Goal: Information Seeking & Learning: Learn about a topic

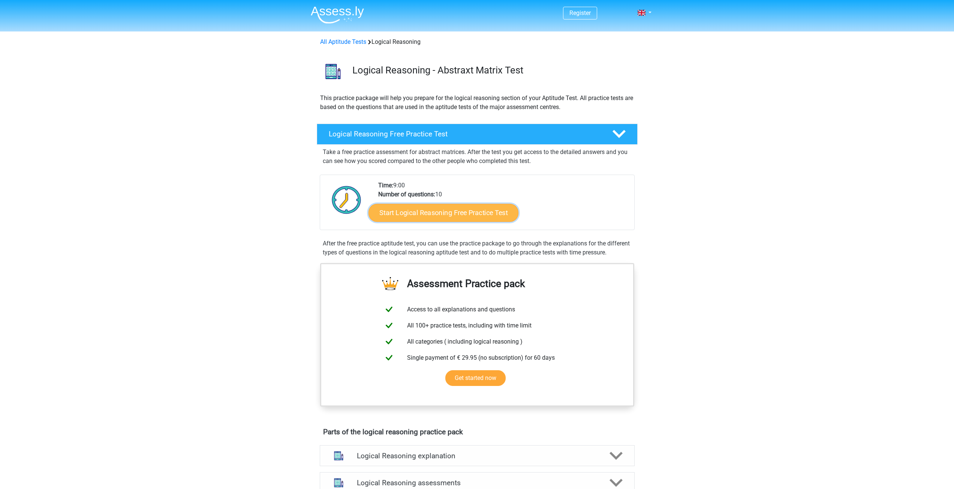
click at [460, 213] on link "Start Logical Reasoning Free Practice Test" at bounding box center [443, 213] width 150 height 18
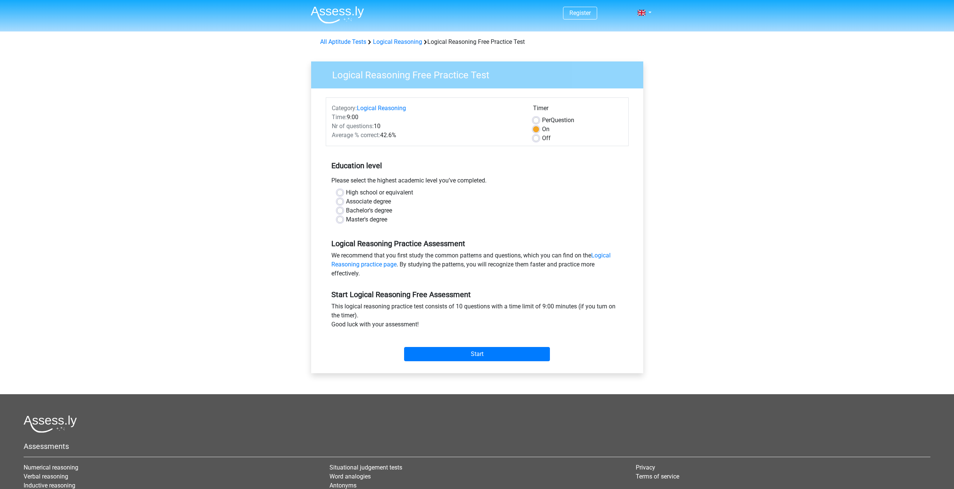
click at [346, 190] on label "High school or equivalent" at bounding box center [379, 192] width 67 height 9
click at [339, 190] on input "High school or equivalent" at bounding box center [340, 191] width 6 height 7
radio input "true"
click at [521, 352] on input "Start" at bounding box center [477, 354] width 146 height 14
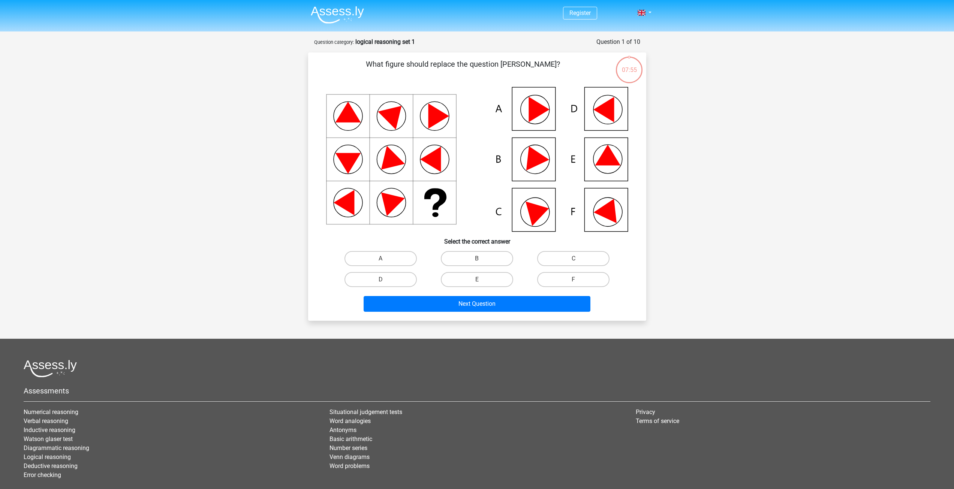
click at [607, 219] on icon at bounding box center [609, 209] width 32 height 30
click at [619, 208] on icon at bounding box center [477, 159] width 302 height 145
click at [581, 277] on label "F" at bounding box center [573, 279] width 72 height 15
click at [578, 280] on input "F" at bounding box center [576, 282] width 5 height 5
radio input "true"
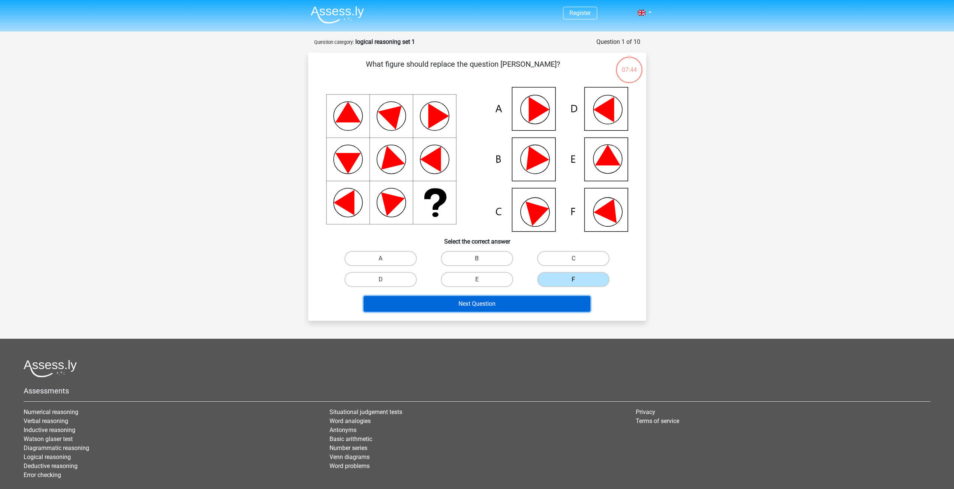
click at [523, 303] on button "Next Question" at bounding box center [477, 304] width 227 height 16
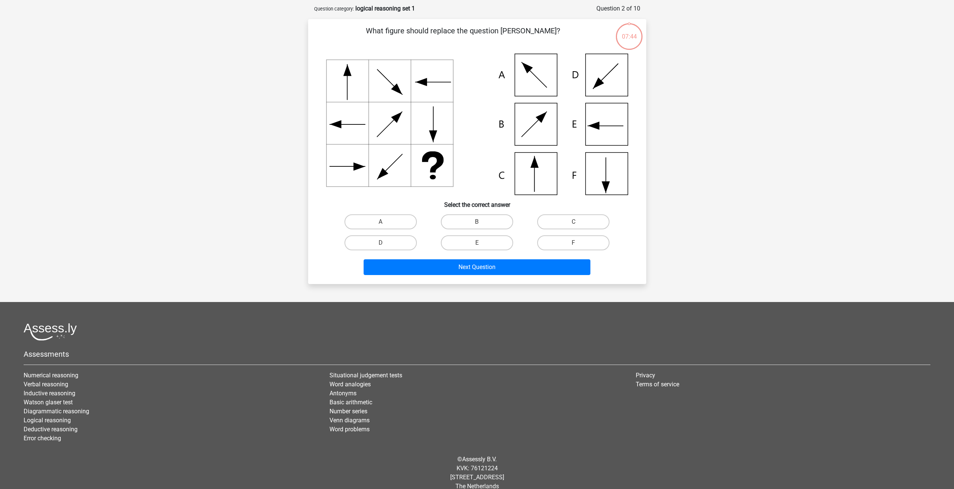
scroll to position [37, 0]
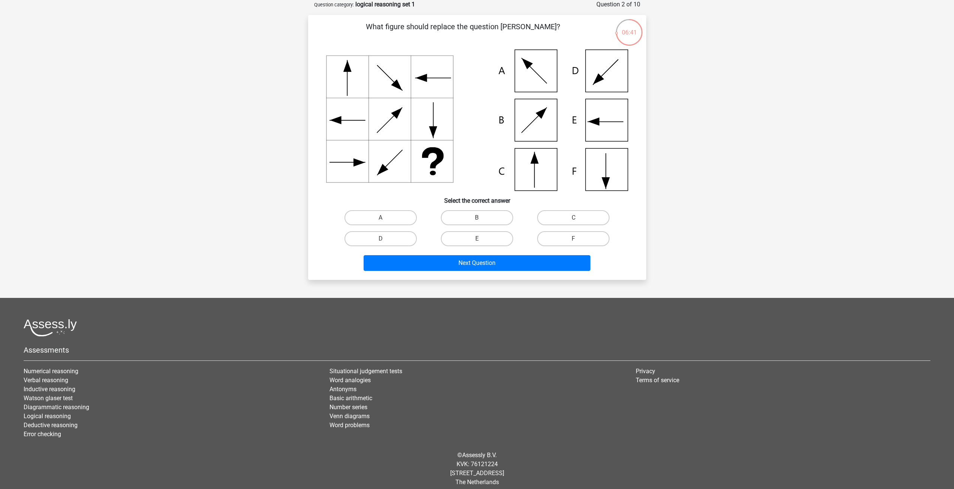
click at [538, 173] on icon at bounding box center [477, 119] width 302 height 141
click at [577, 222] on input "C" at bounding box center [576, 220] width 5 height 5
radio input "true"
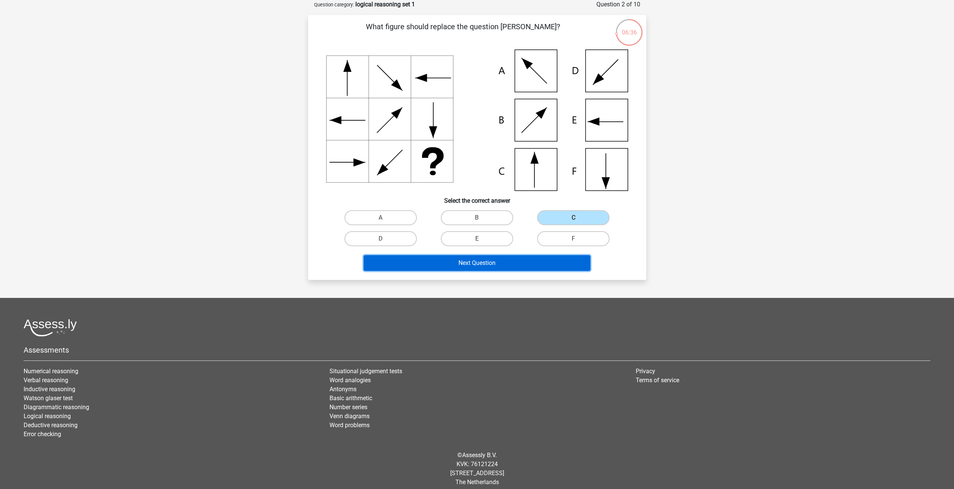
click at [540, 266] on button "Next Question" at bounding box center [477, 263] width 227 height 16
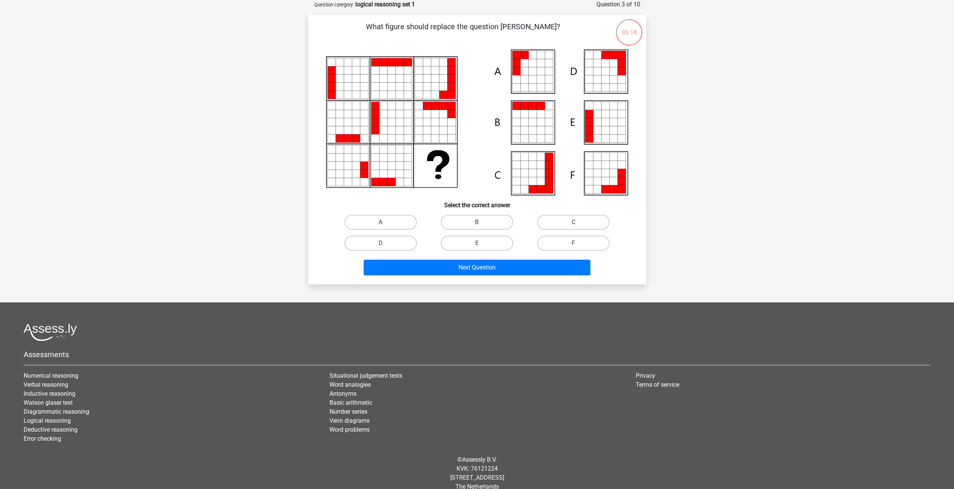
click at [535, 76] on icon at bounding box center [533, 79] width 8 height 8
click at [406, 218] on label "A" at bounding box center [380, 222] width 72 height 15
click at [385, 222] on input "A" at bounding box center [382, 224] width 5 height 5
radio input "true"
click at [499, 270] on button "Next Question" at bounding box center [477, 268] width 227 height 16
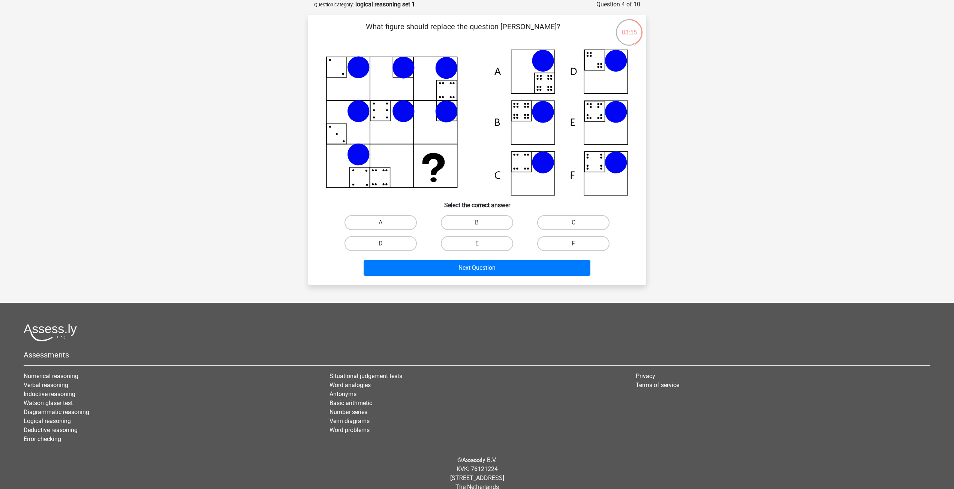
click at [536, 113] on icon at bounding box center [543, 112] width 22 height 22
click at [493, 224] on label "B" at bounding box center [477, 222] width 72 height 15
click at [482, 224] on input "B" at bounding box center [479, 225] width 5 height 5
radio input "true"
click at [542, 267] on button "Next Question" at bounding box center [477, 268] width 227 height 16
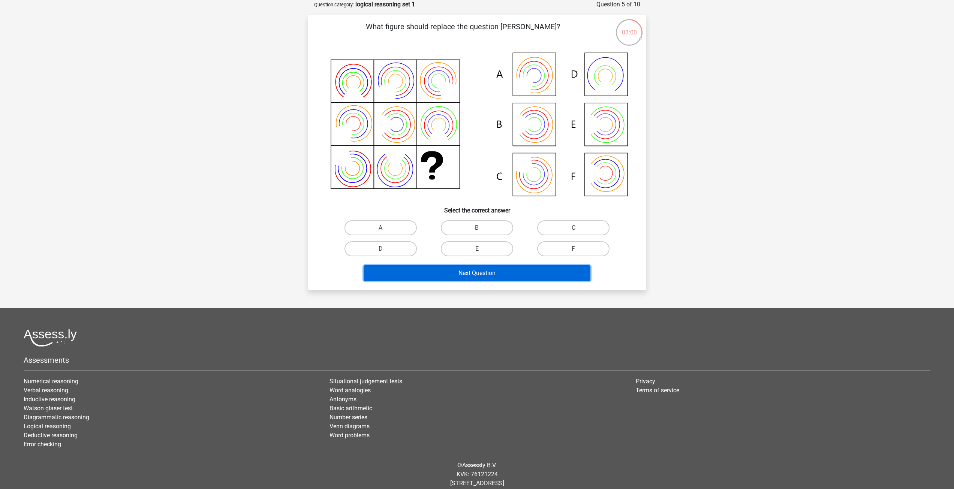
click at [515, 273] on button "Next Question" at bounding box center [477, 273] width 227 height 16
click at [406, 223] on label "A" at bounding box center [380, 227] width 72 height 15
click at [385, 228] on input "A" at bounding box center [382, 230] width 5 height 5
radio input "true"
click at [502, 269] on button "Next Question" at bounding box center [477, 273] width 227 height 16
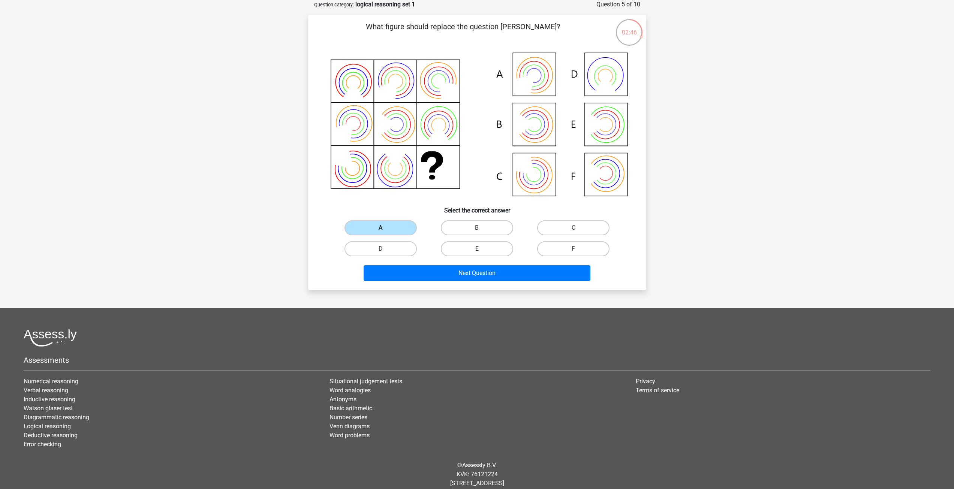
click at [389, 225] on label "A" at bounding box center [380, 227] width 72 height 15
click at [385, 228] on input "A" at bounding box center [382, 230] width 5 height 5
click at [464, 267] on button "Next Question" at bounding box center [477, 273] width 227 height 16
click at [469, 225] on label "B" at bounding box center [477, 227] width 72 height 15
click at [477, 228] on input "B" at bounding box center [479, 230] width 5 height 5
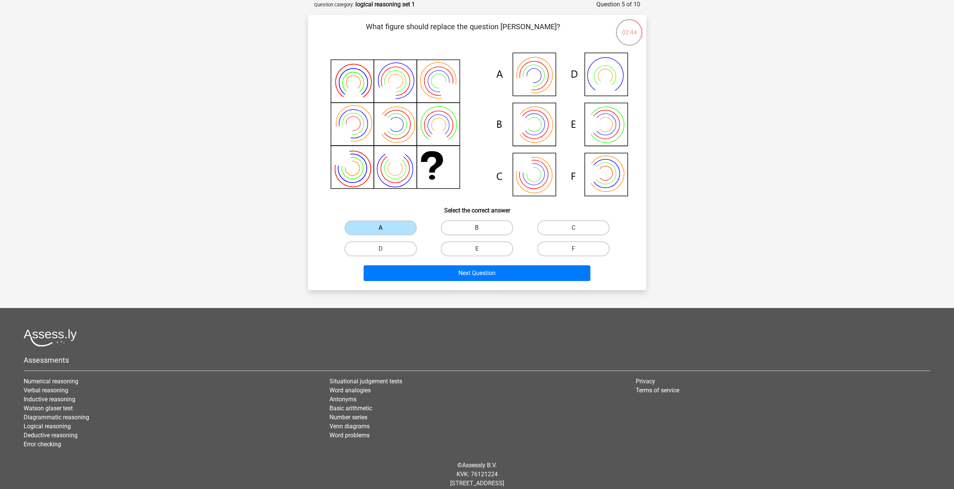
radio input "true"
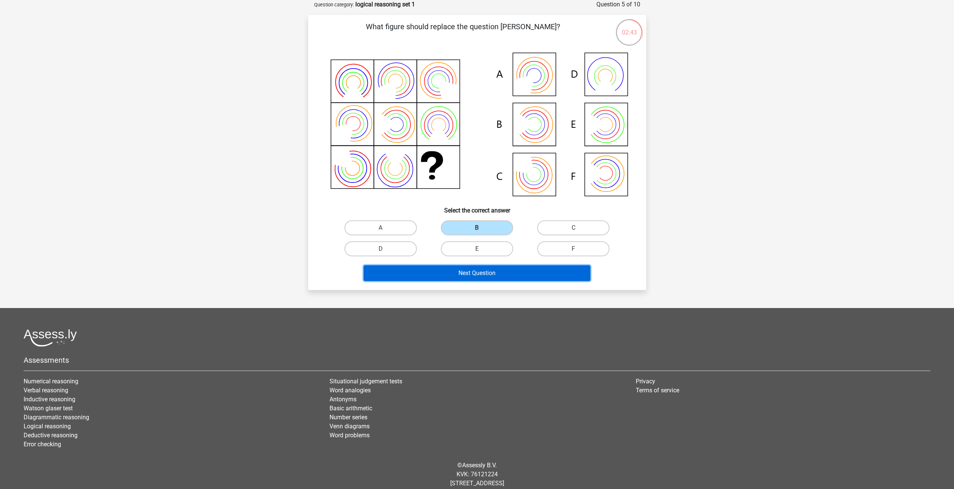
click at [460, 268] on button "Next Question" at bounding box center [477, 273] width 227 height 16
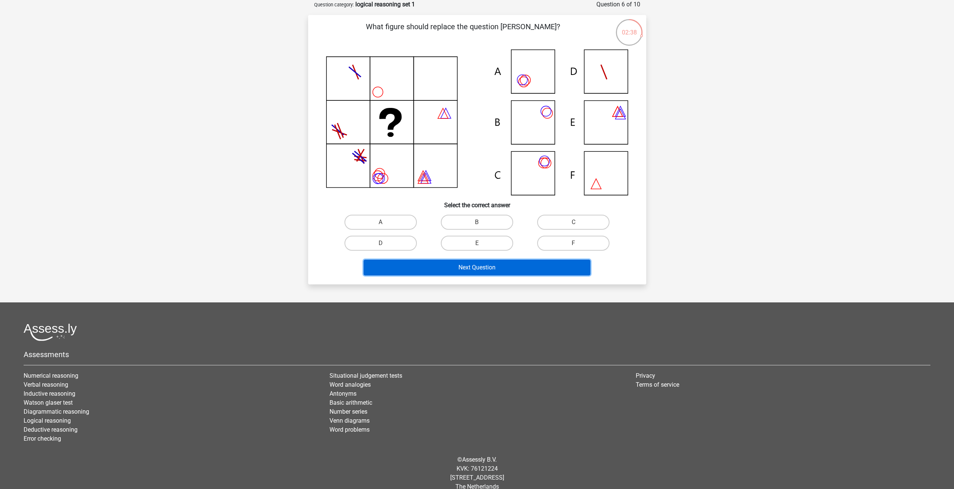
click at [463, 267] on button "Next Question" at bounding box center [477, 268] width 227 height 16
